Goal: Transaction & Acquisition: Obtain resource

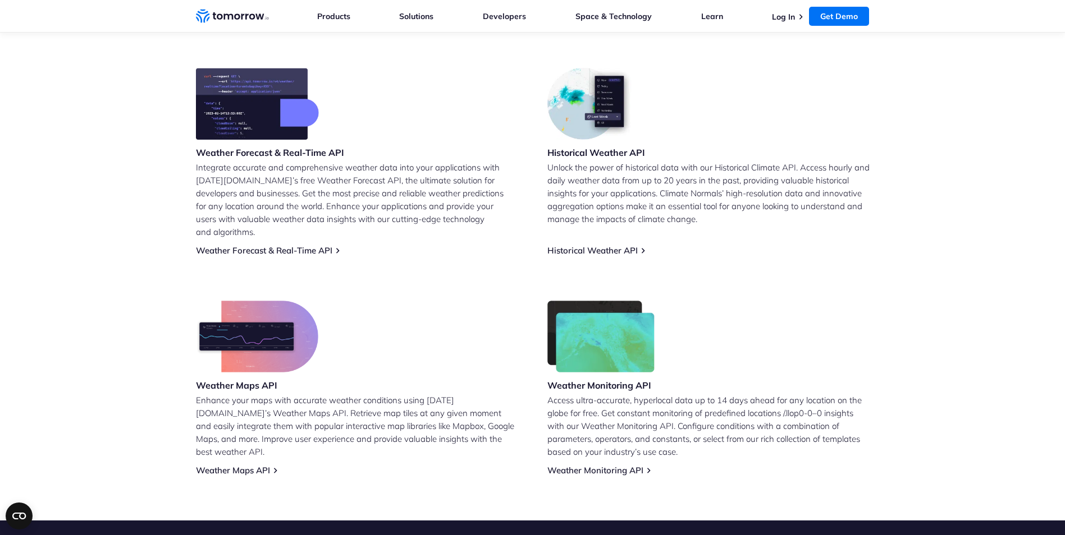
scroll to position [450, 0]
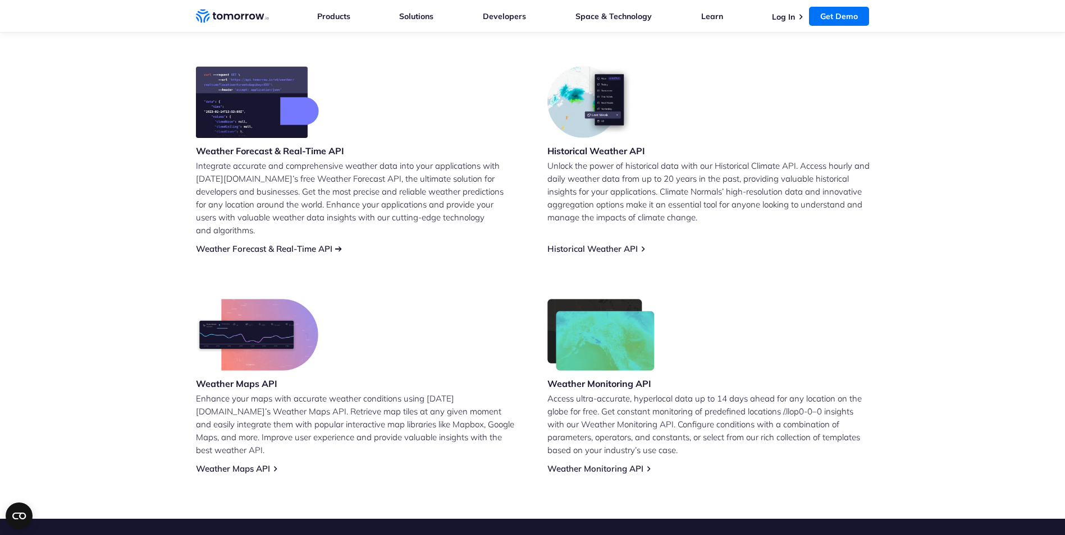
click at [288, 244] on link "Weather Forecast & Real-Time API" at bounding box center [264, 249] width 136 height 11
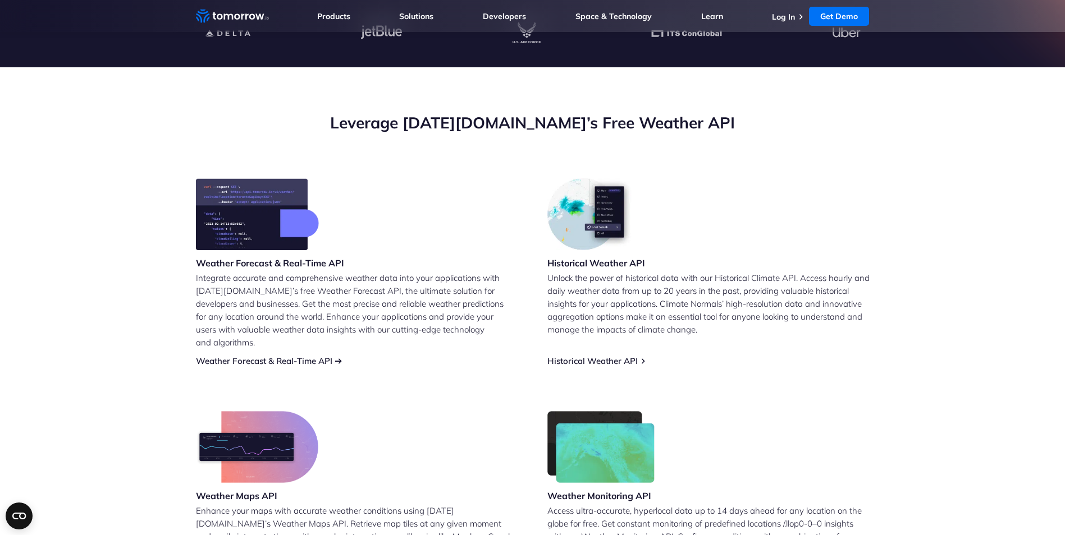
click at [297, 356] on link "Weather Forecast & Real-Time API" at bounding box center [264, 361] width 136 height 11
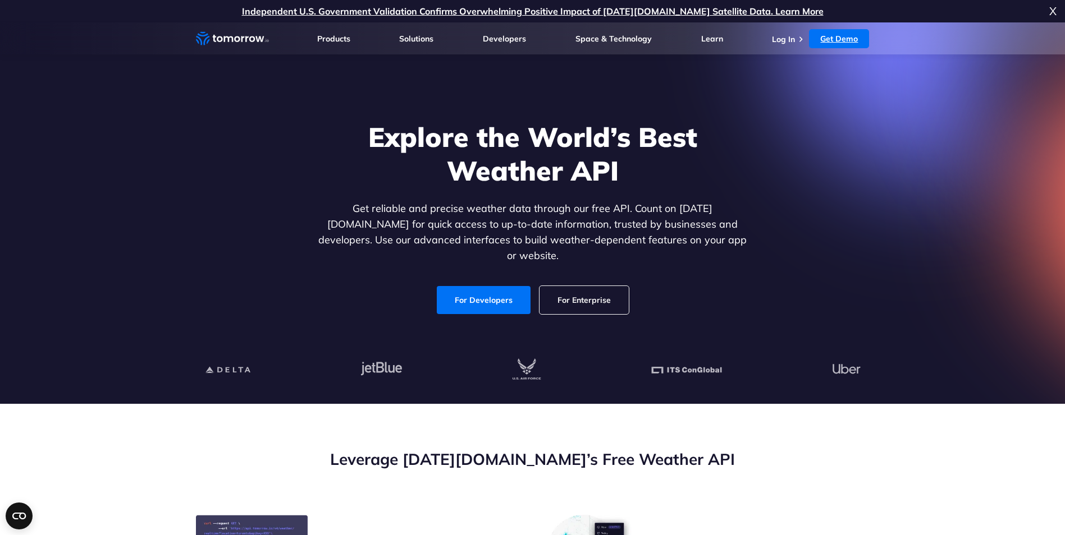
click at [834, 40] on link "Get Demo" at bounding box center [839, 38] width 60 height 19
